Goal: Information Seeking & Learning: Learn about a topic

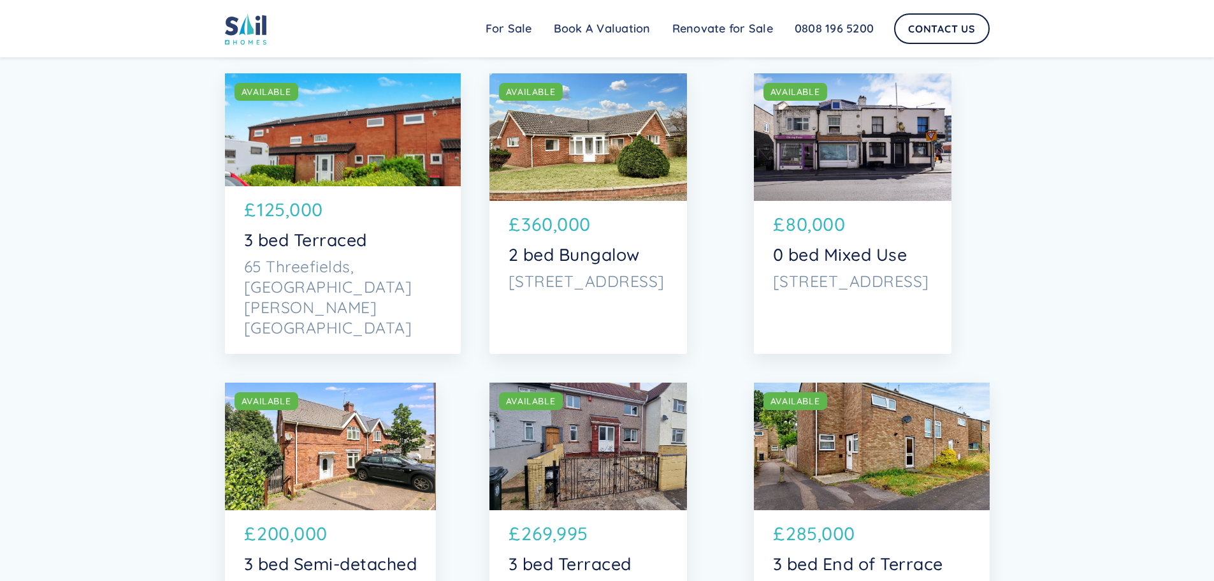
scroll to position [1339, 0]
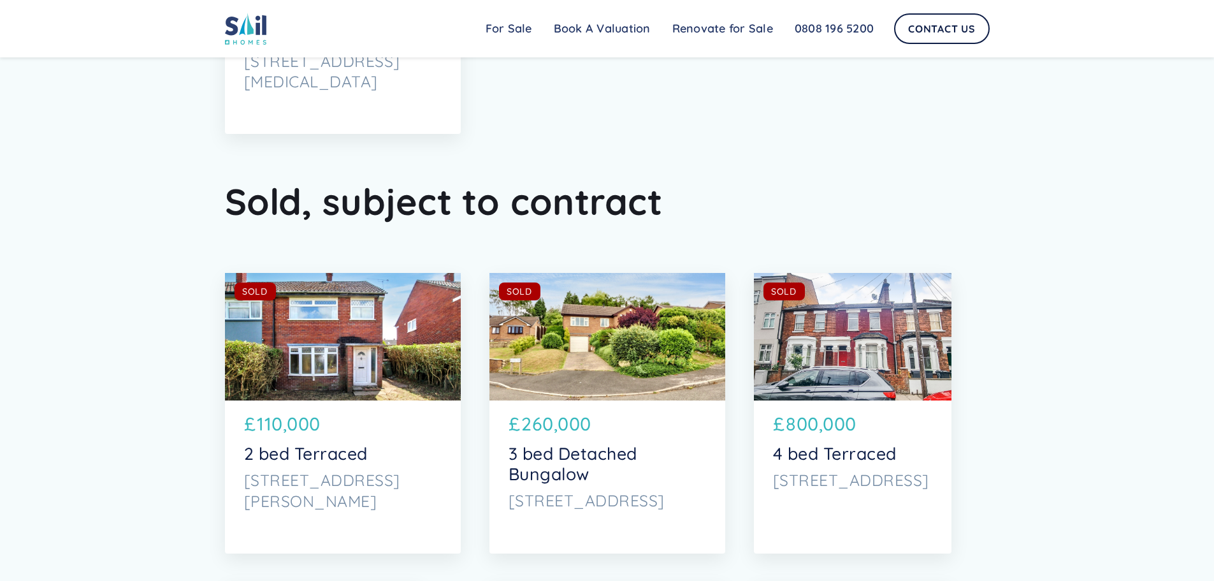
scroll to position [6056, 0]
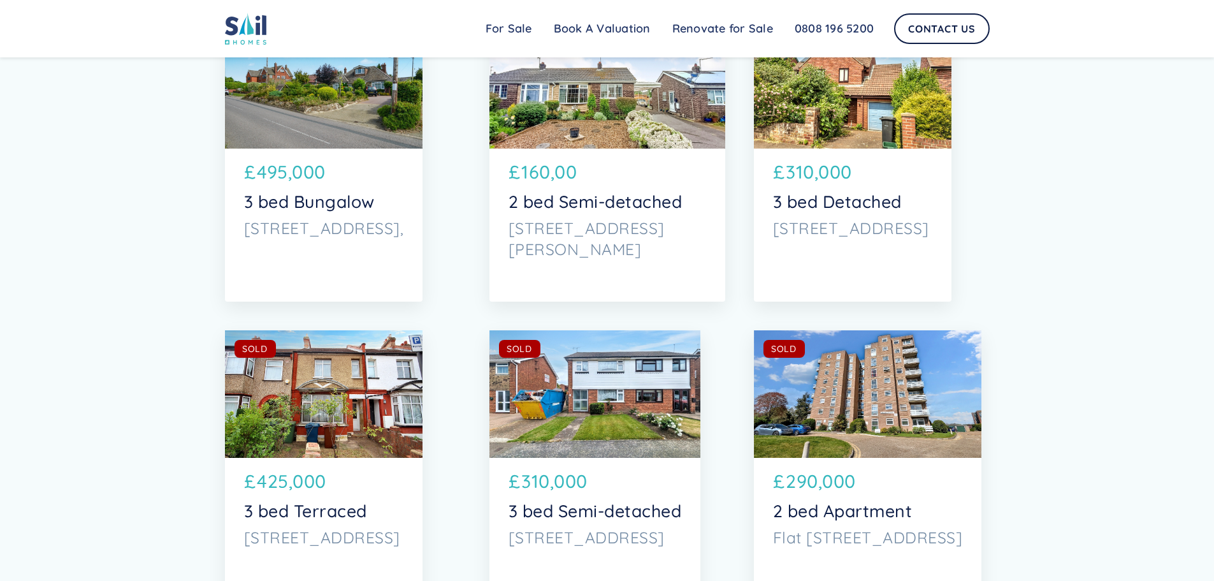
scroll to position [6757, 0]
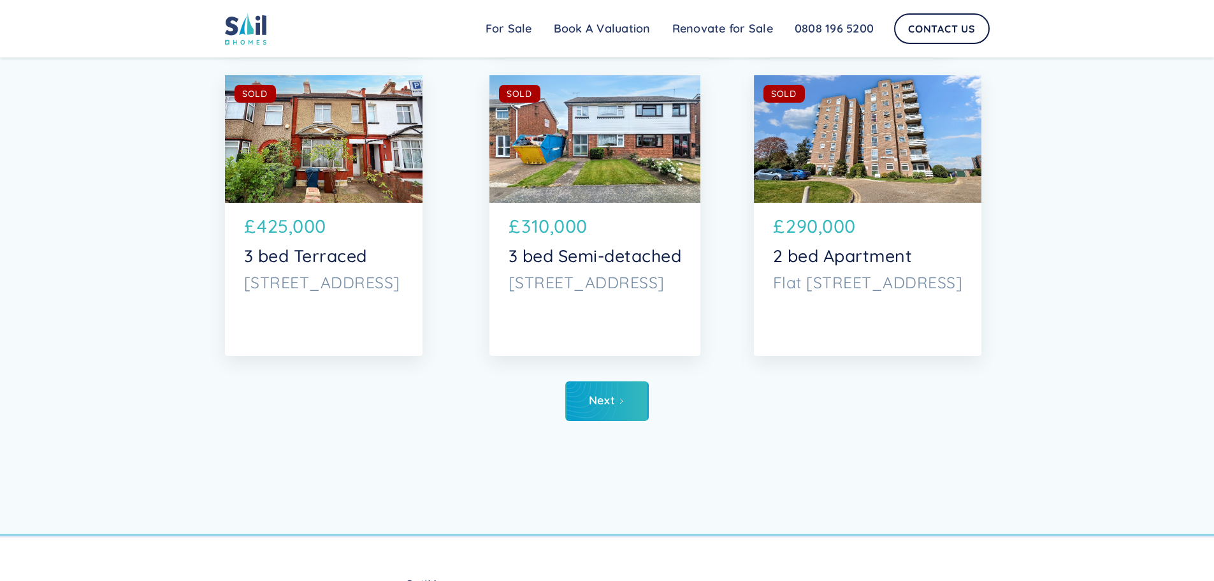
click at [306, 149] on div "SOLD AVAILABLE" at bounding box center [324, 138] width 198 height 127
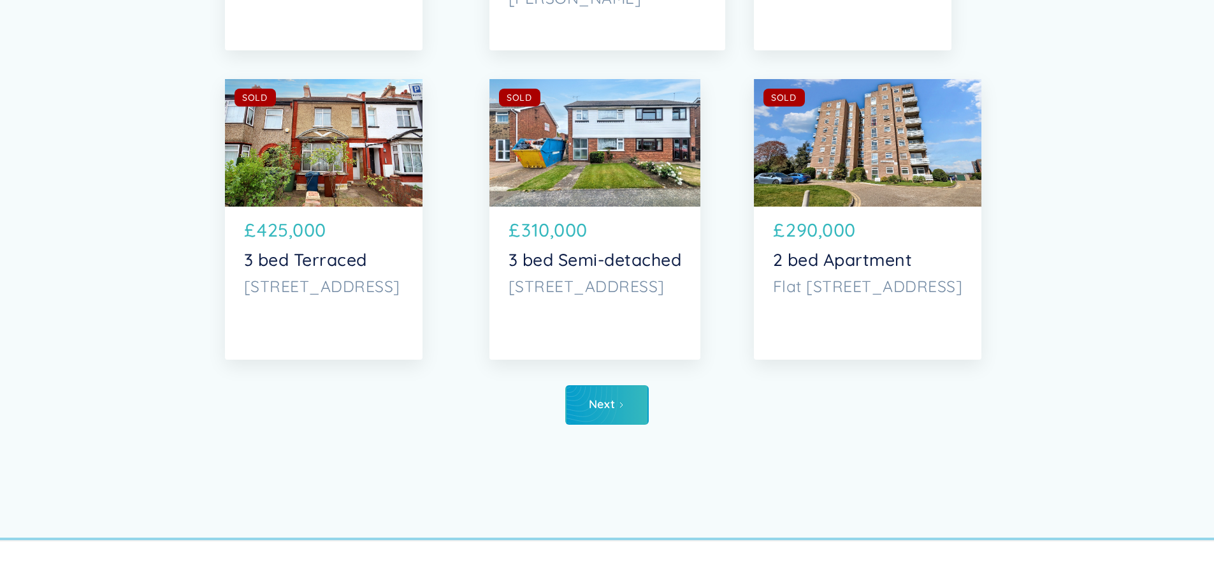
scroll to position [6757, 0]
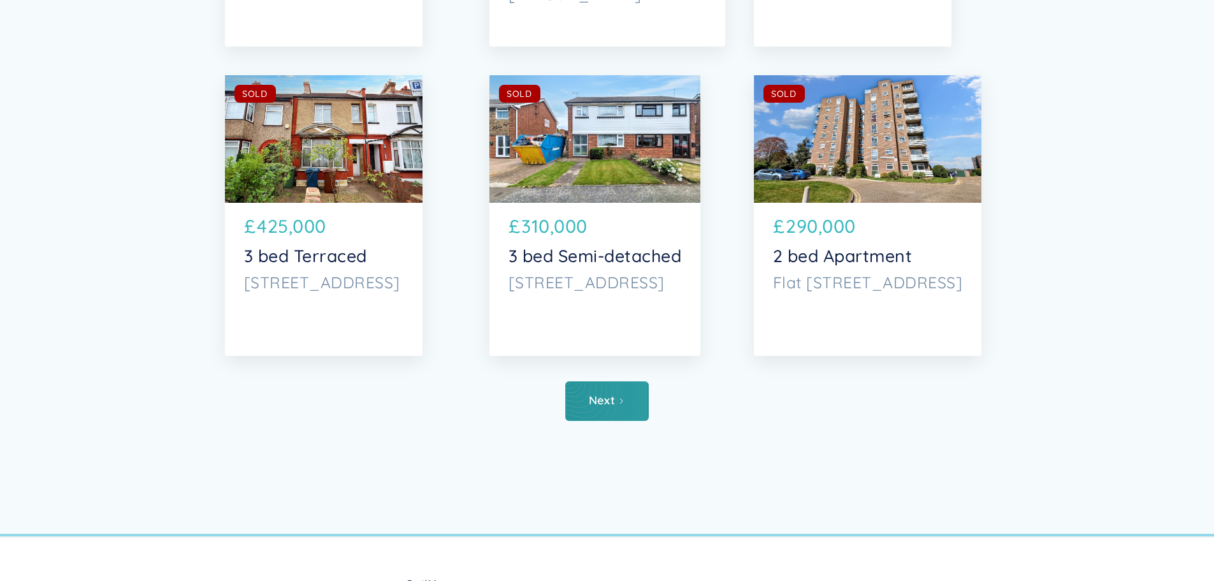
click at [597, 399] on div "Next" at bounding box center [602, 400] width 26 height 13
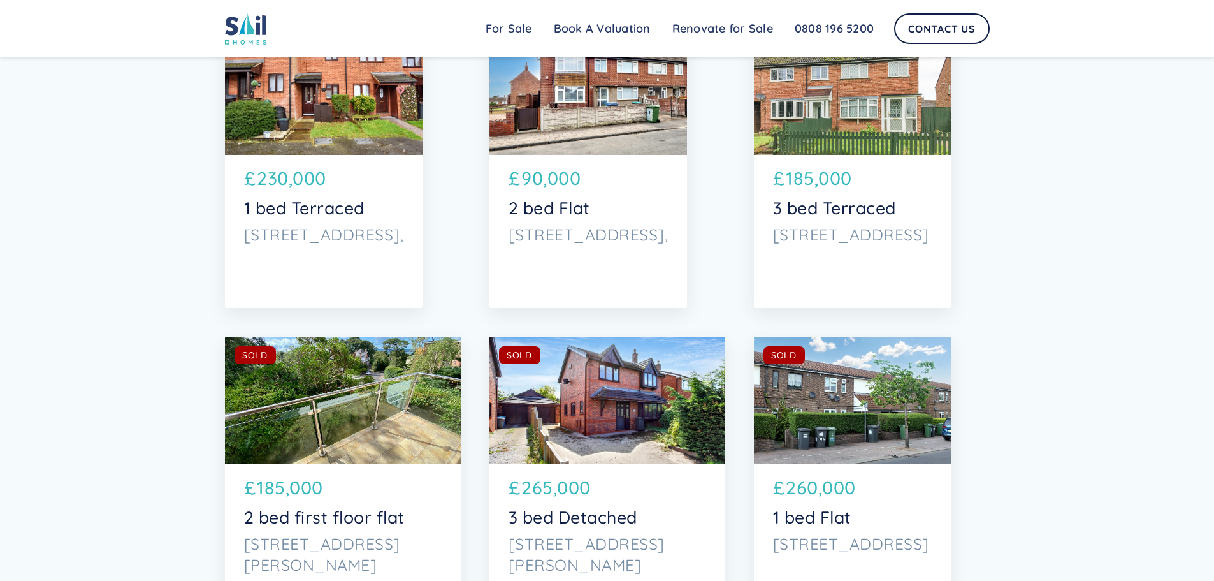
scroll to position [6630, 0]
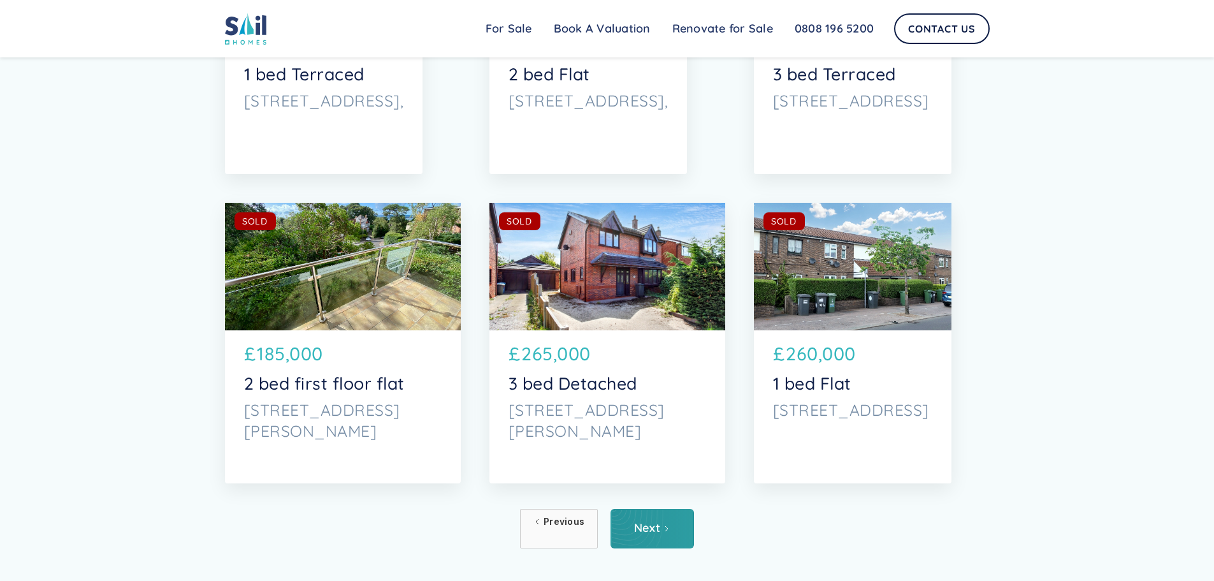
click at [671, 533] on link "Next" at bounding box center [653, 529] width 84 height 40
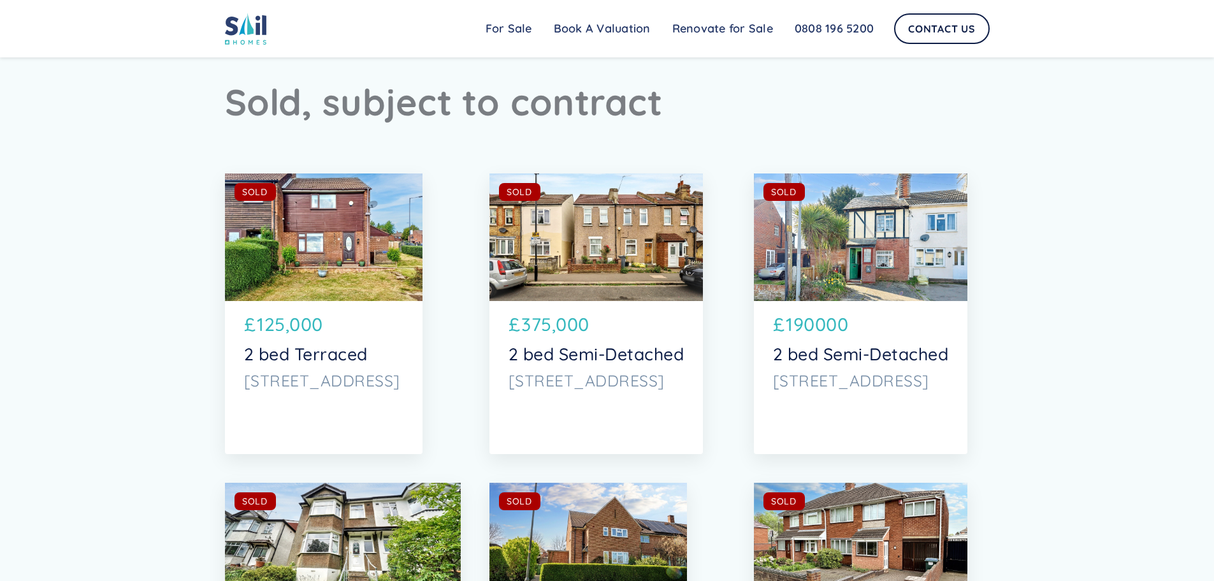
scroll to position [6120, 0]
